Goal: Find specific page/section: Find specific page/section

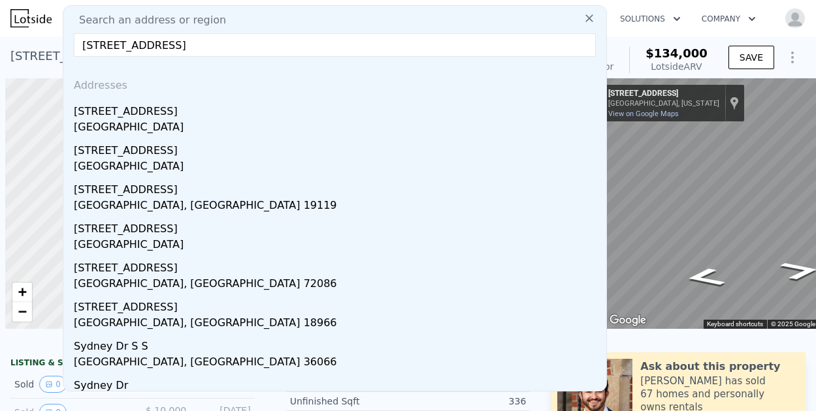
scroll to position [0, 5]
drag, startPoint x: 159, startPoint y: 43, endPoint x: 73, endPoint y: 44, distance: 85.6
click at [73, 44] on div "Search an address or region [GEOGRAPHIC_DATA] [STREET_ADDRESS][PERSON_NAME][PER…" at bounding box center [335, 198] width 544 height 387
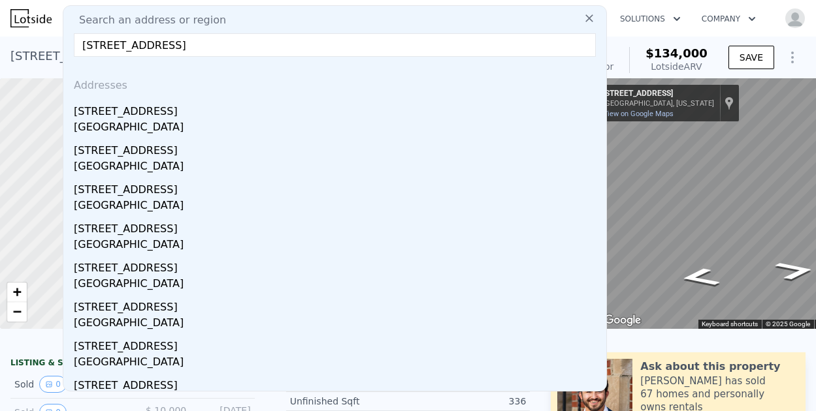
click at [302, 46] on input "[STREET_ADDRESS]" at bounding box center [335, 45] width 522 height 24
click at [291, 39] on input "[STREET_ADDRESS]" at bounding box center [335, 45] width 522 height 24
drag, startPoint x: 316, startPoint y: 44, endPoint x: 37, endPoint y: 47, distance: 279.5
paste input "[STREET_ADDRESS][PERSON_NAME]"
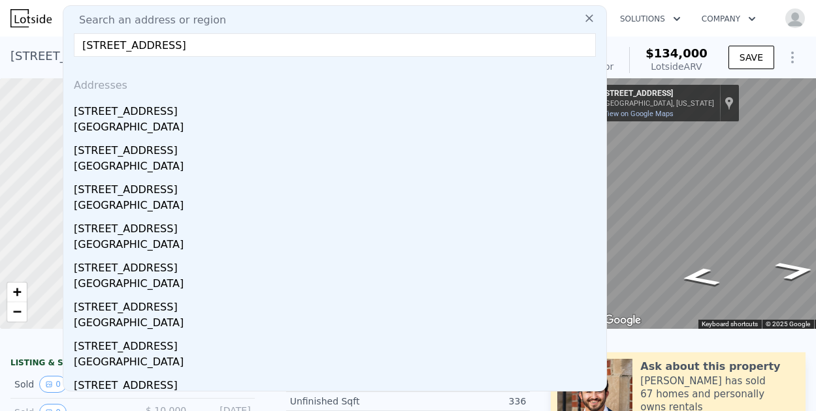
type input "[STREET_ADDRESS][PERSON_NAME]"
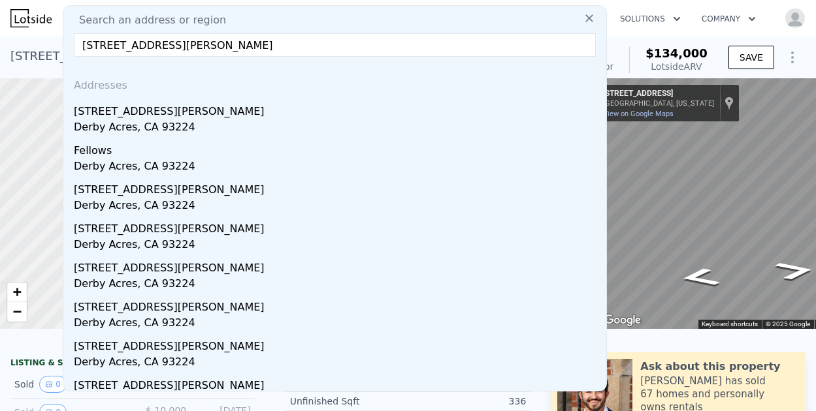
click at [270, 44] on input "[STREET_ADDRESS][PERSON_NAME]" at bounding box center [335, 45] width 522 height 24
drag, startPoint x: 212, startPoint y: 43, endPoint x: 52, endPoint y: 44, distance: 160.0
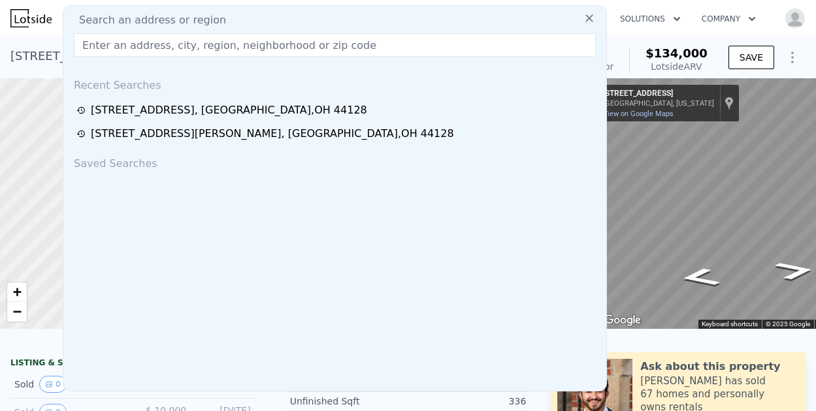
paste input "[STREET_ADDRESS][PERSON_NAME]"
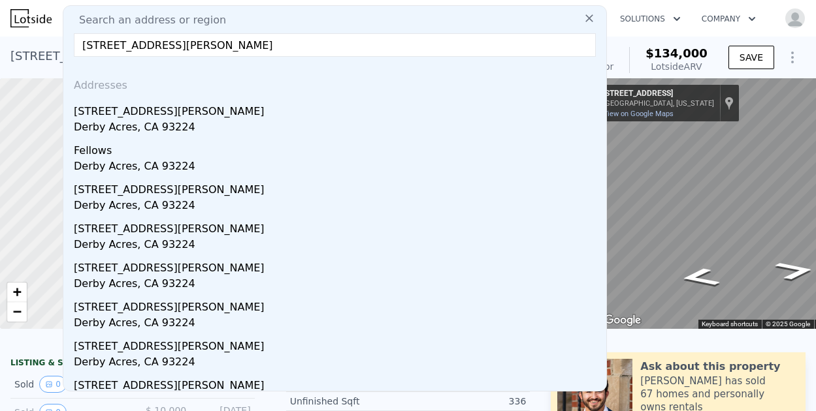
click at [260, 46] on input "[STREET_ADDRESS][PERSON_NAME]" at bounding box center [335, 45] width 522 height 24
click at [118, 39] on input "[STREET_ADDRESS][PERSON_NAME]" at bounding box center [335, 45] width 522 height 24
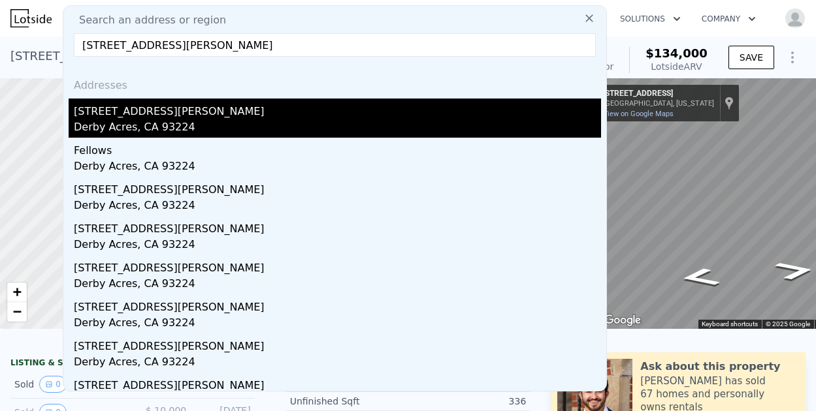
type input "[STREET_ADDRESS][PERSON_NAME]"
click at [161, 127] on div "Derby Acres, CA 93224" at bounding box center [337, 129] width 527 height 18
